Goal: Task Accomplishment & Management: Manage account settings

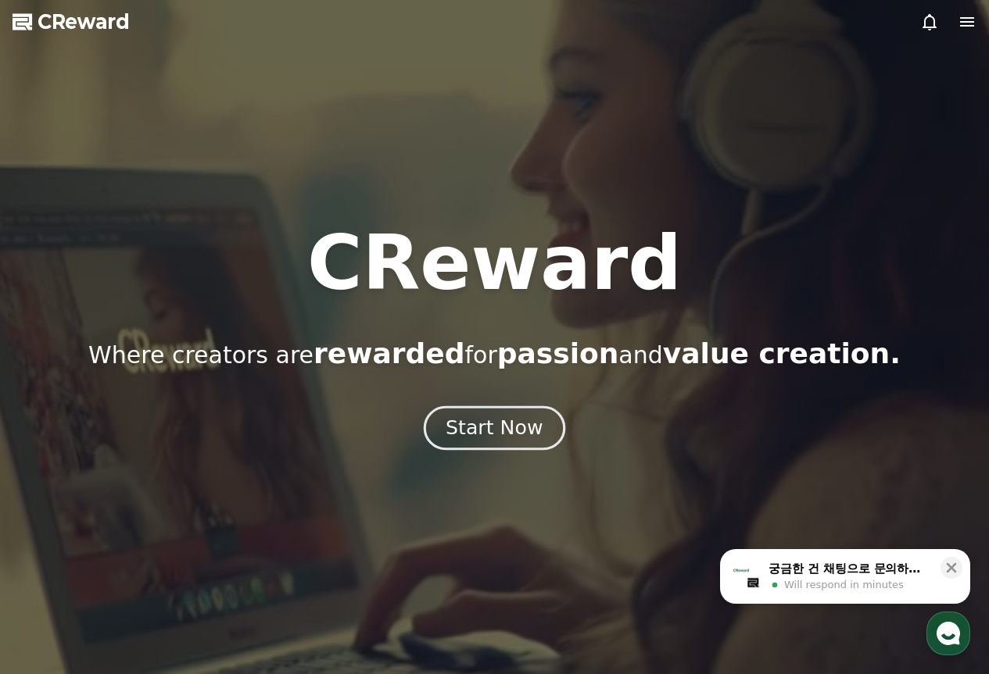
click at [536, 436] on button "Start Now" at bounding box center [494, 428] width 141 height 45
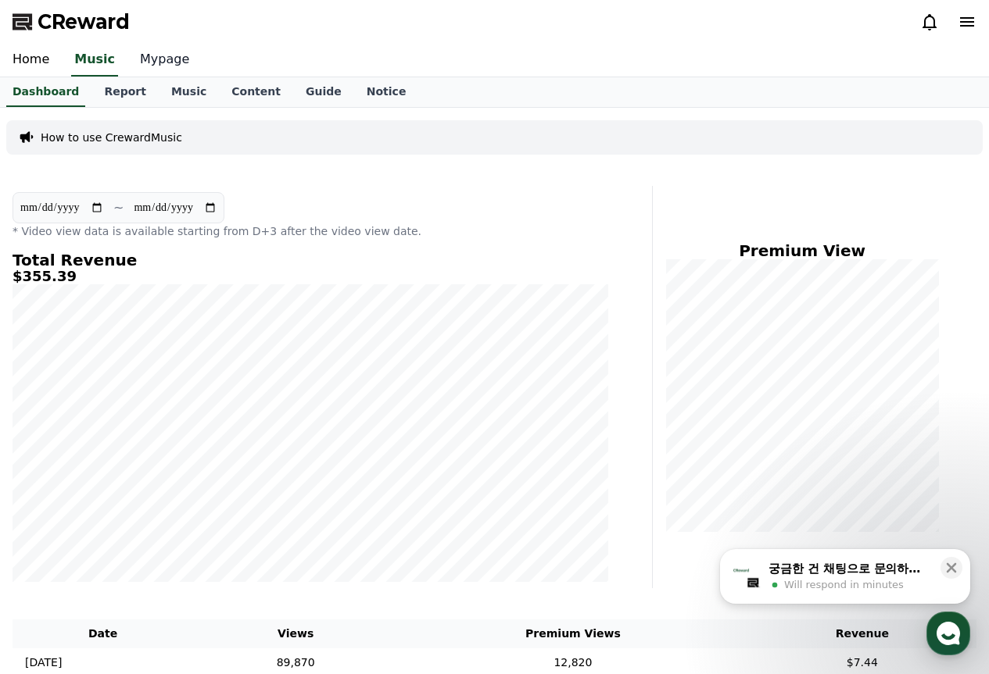
click at [144, 62] on link "Mypage" at bounding box center [164, 60] width 74 height 33
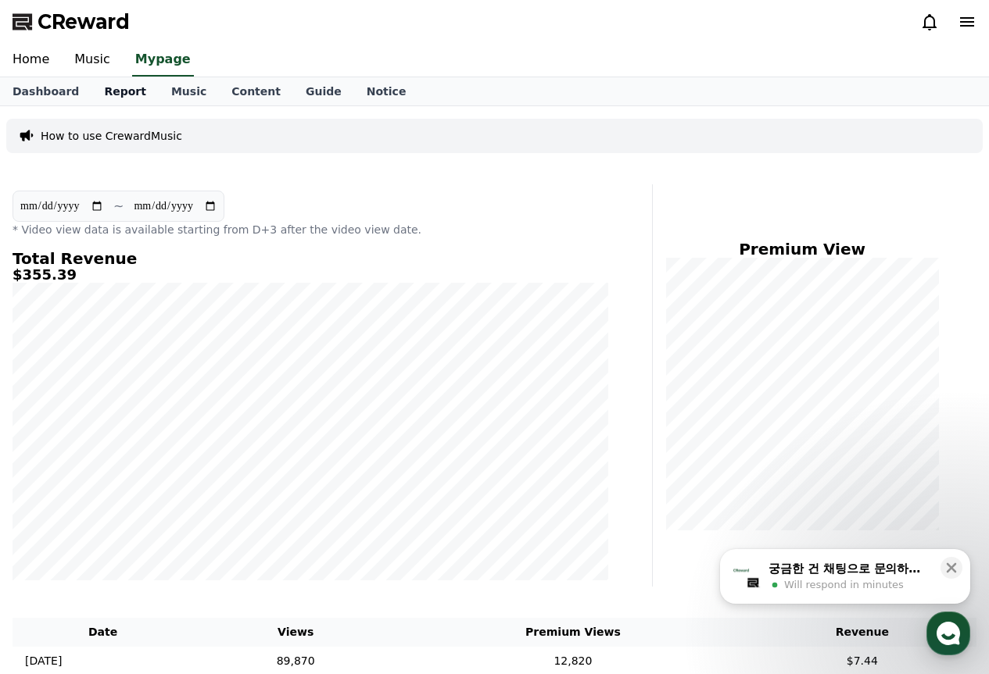
click at [111, 82] on link "Report" at bounding box center [124, 91] width 67 height 28
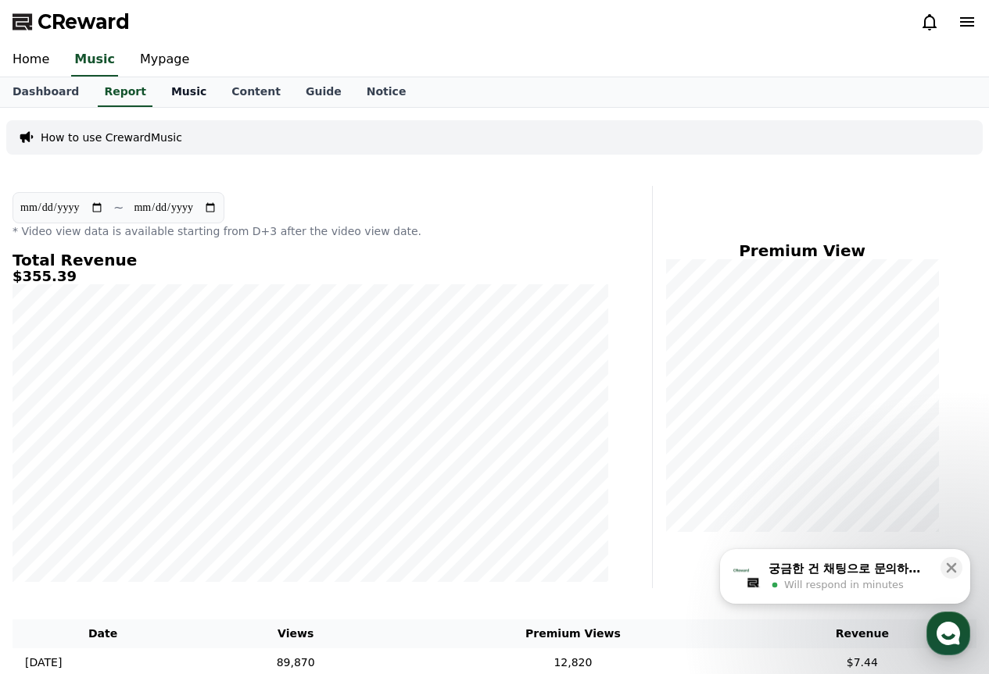
click at [163, 88] on link "Music" at bounding box center [189, 92] width 60 height 30
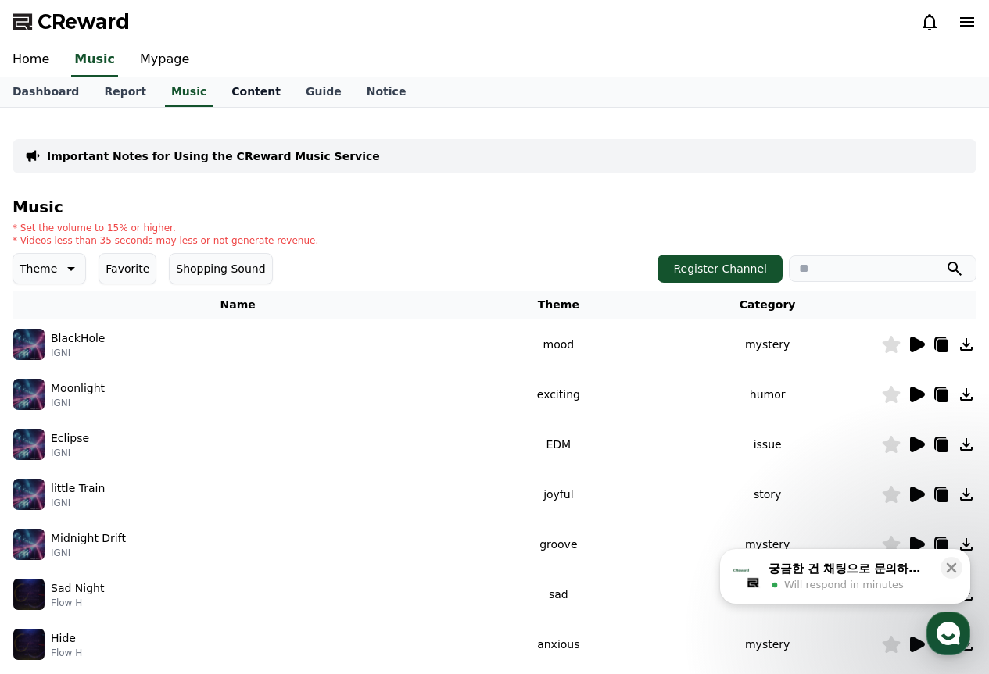
click at [224, 82] on link "Content" at bounding box center [256, 92] width 74 height 30
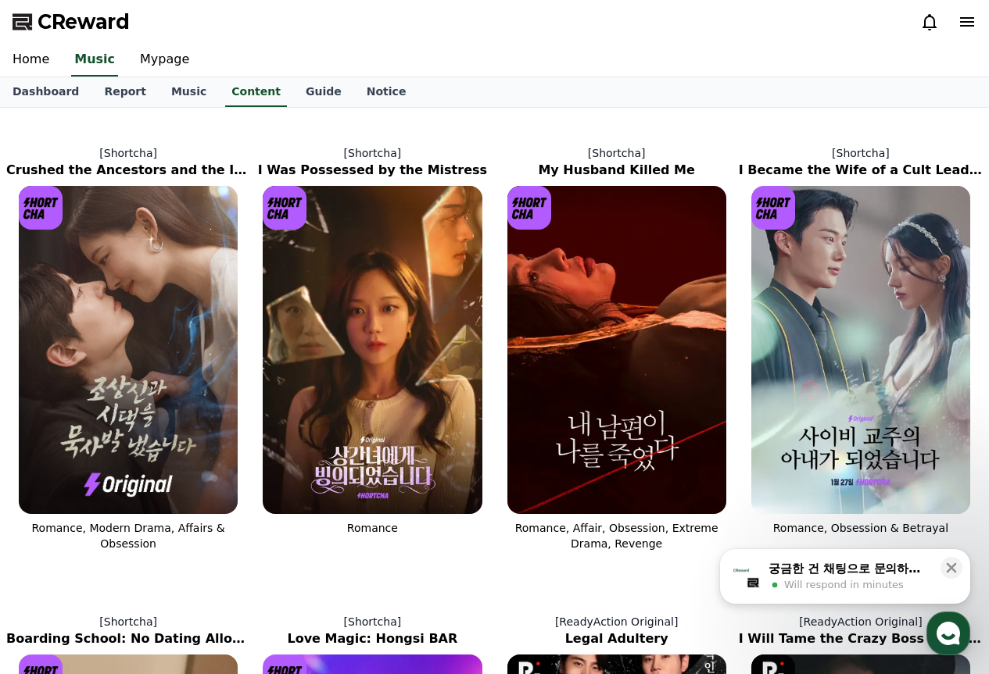
click at [278, 77] on div "Home Music Mypage" at bounding box center [494, 61] width 989 height 34
click at [293, 85] on link "Guide" at bounding box center [323, 92] width 61 height 30
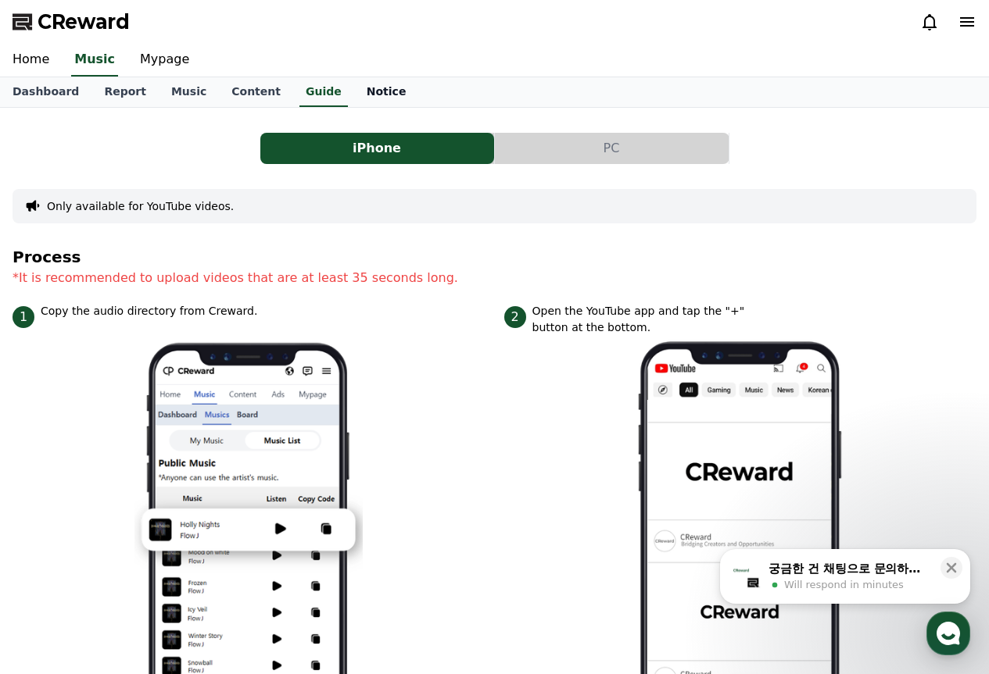
click at [358, 84] on link "Notice" at bounding box center [386, 92] width 65 height 30
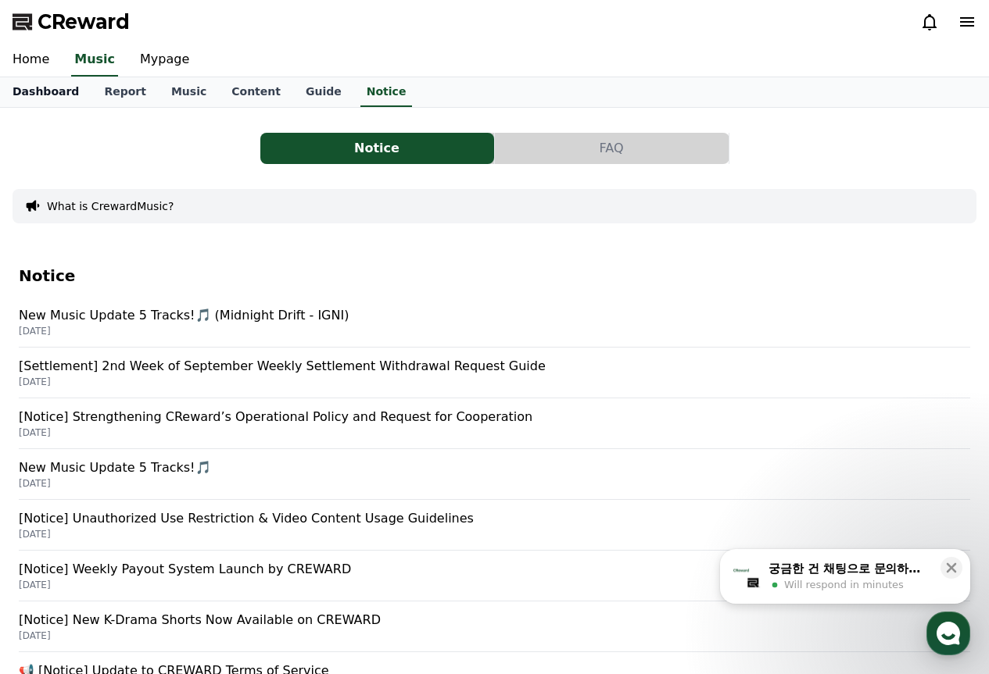
click at [40, 93] on link "Dashboard" at bounding box center [45, 92] width 91 height 30
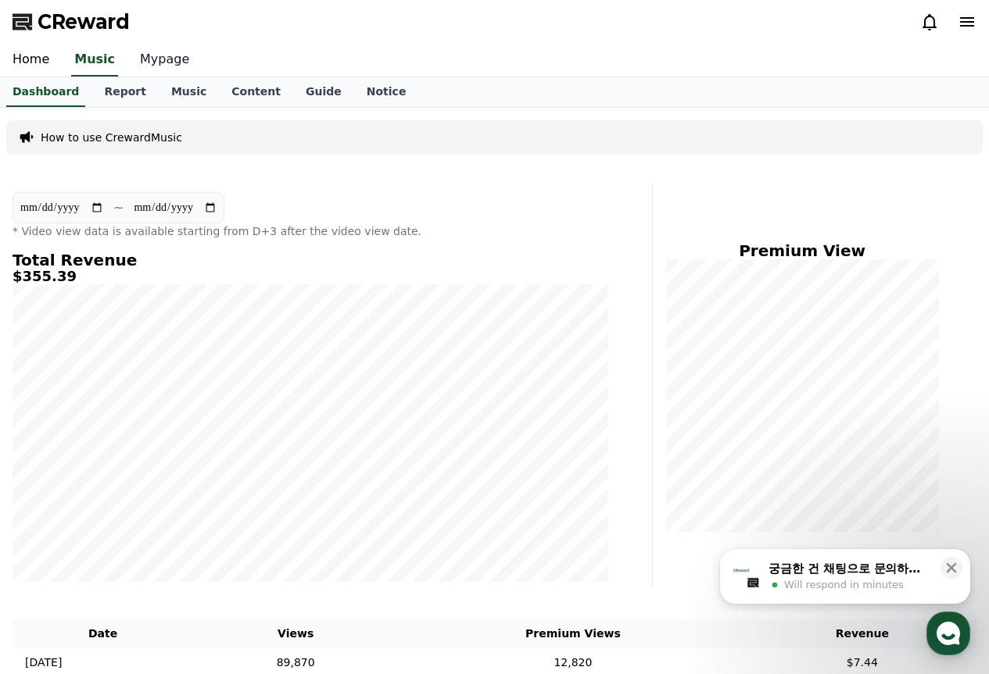
click at [142, 63] on link "Mypage" at bounding box center [164, 60] width 74 height 33
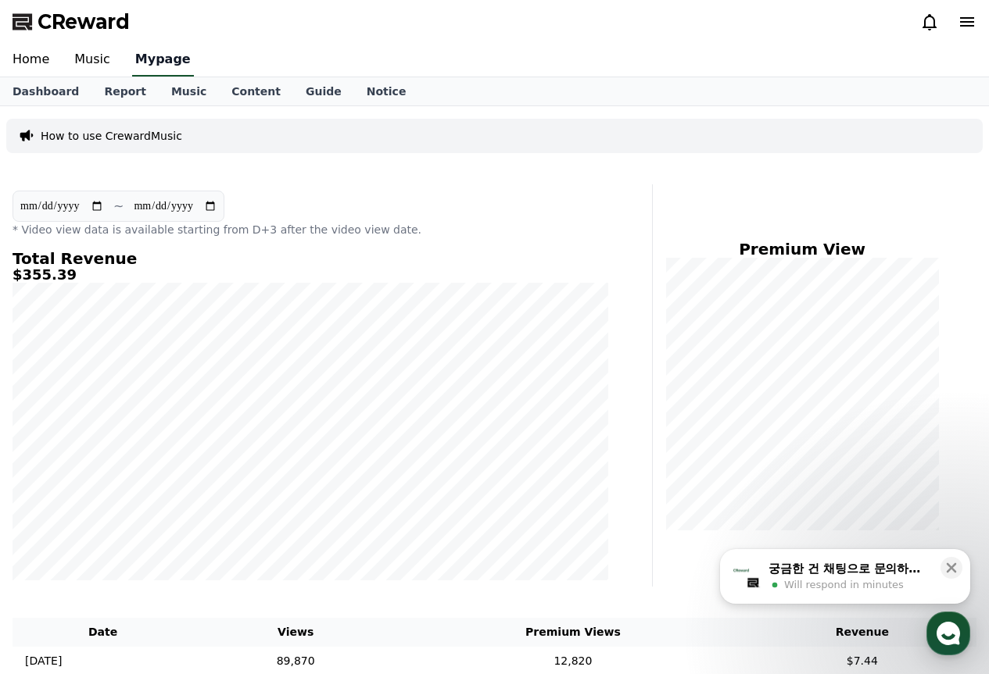
select select "**********"
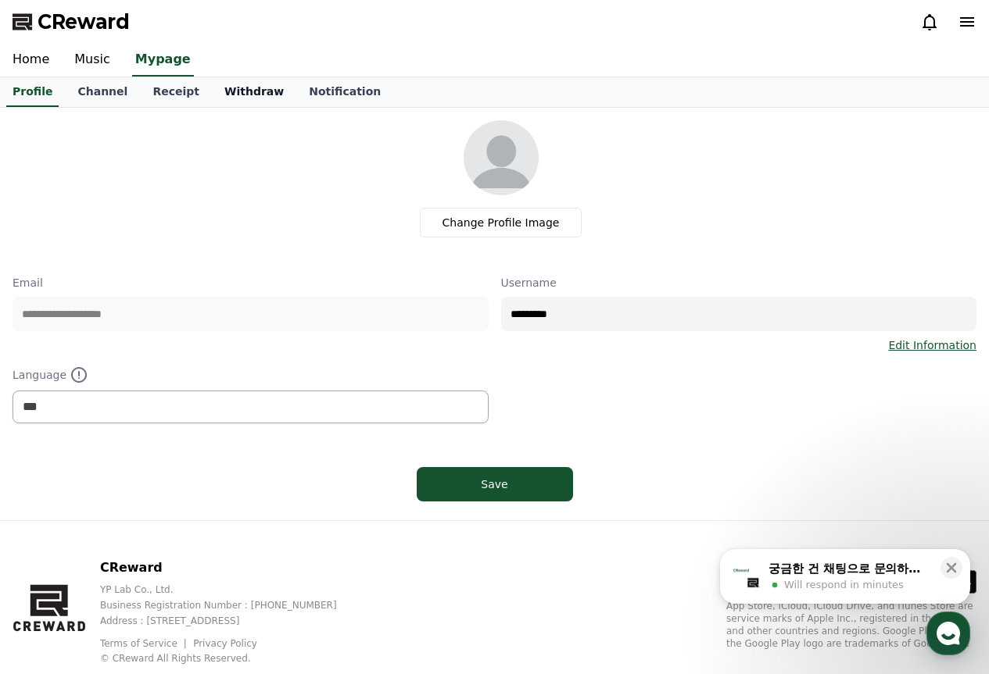
click at [226, 91] on link "Withdraw" at bounding box center [254, 92] width 84 height 30
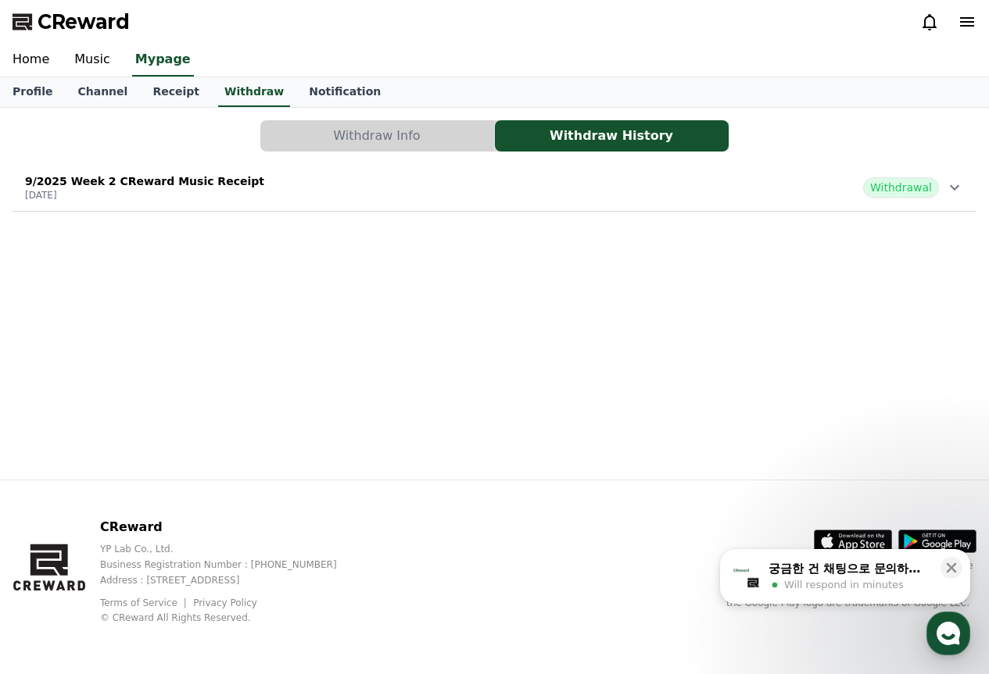
click at [395, 170] on div "9/2025 Week 2 CReward Music Receipt [DATE] Withdrawal" at bounding box center [495, 187] width 964 height 41
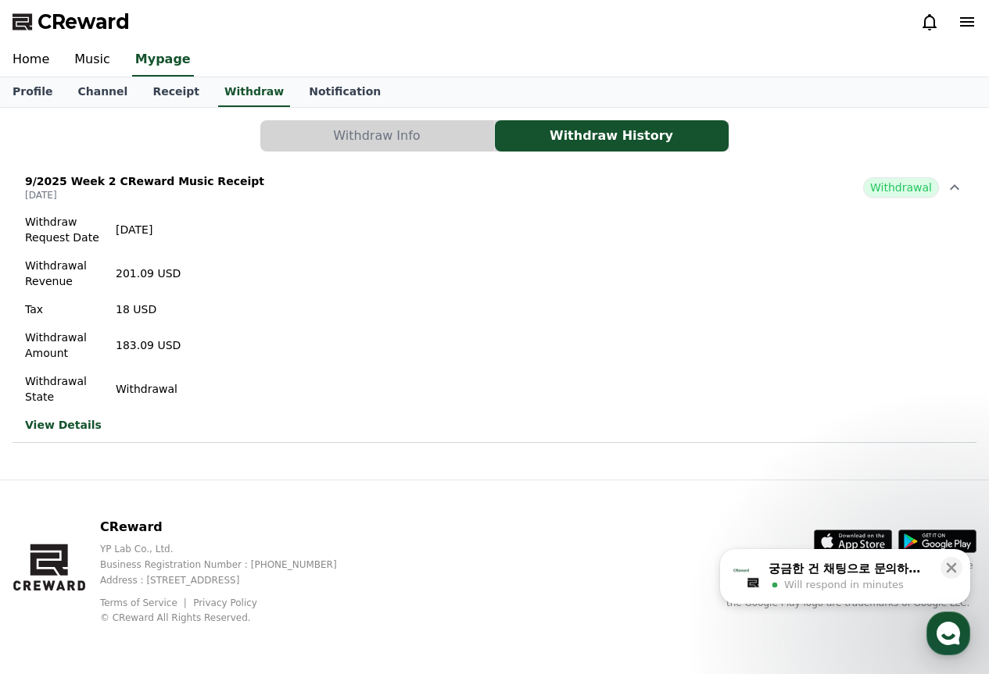
click at [396, 173] on div "9/2025 Week 2 CReward Music Receipt [DATE] Withdrawal" at bounding box center [495, 187] width 964 height 41
